Goal: Find specific page/section: Find specific page/section

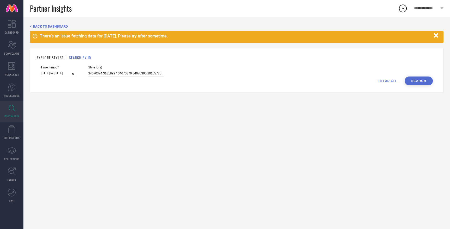
click at [390, 65] on div "EXPLORE STYLES SEARCH BY ID Time Period* [DATE] to [DATE] Style Id(s) 34670374 …" at bounding box center [237, 70] width 414 height 44
click at [389, 80] on span "CLEAR ALL" at bounding box center [388, 81] width 19 height 4
click at [124, 75] on input at bounding box center [126, 74] width 76 height 6
paste input "34670573 34670531 34670380 34670539 33285029 34783184 33867058 34670524 3386706…"
type input "34670573 34670531 34670380 34670539 33285029 34783184 33867058 34670524 3386706…"
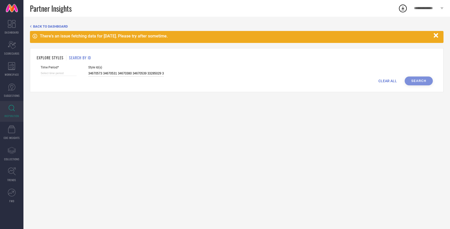
scroll to position [0, 796]
click at [54, 75] on input at bounding box center [59, 73] width 36 height 5
select select "8"
select select "2025"
select select "9"
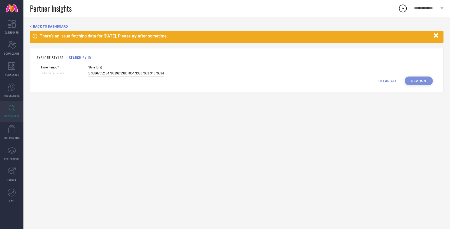
select select "2025"
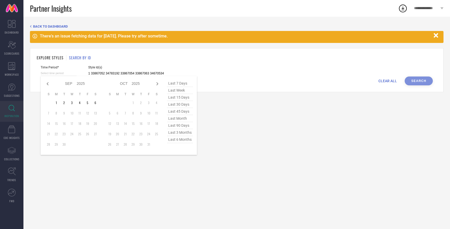
type input "34670573 34670531 34670380 34670539 33285029 34783184 33867058 34670524 3386706…"
click at [177, 139] on span "last 6 months" at bounding box center [180, 139] width 26 height 7
type input "[DATE] to [DATE]"
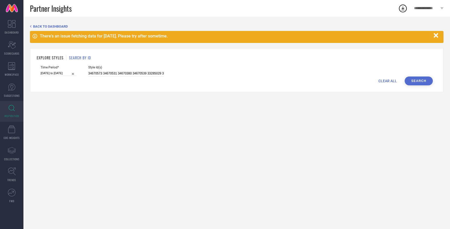
click at [415, 82] on button "Search" at bounding box center [419, 81] width 28 height 9
